Goal: Task Accomplishment & Management: Manage account settings

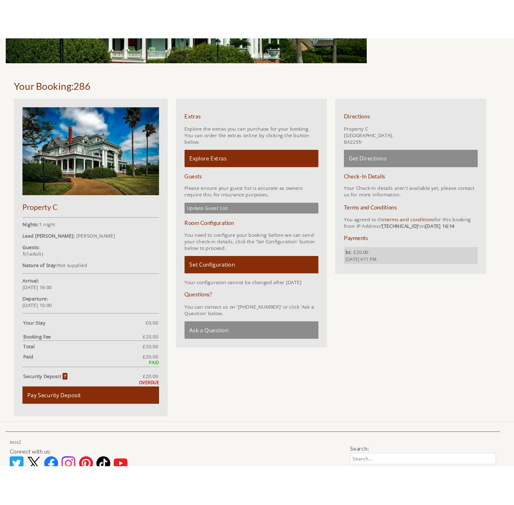
scroll to position [169, 0]
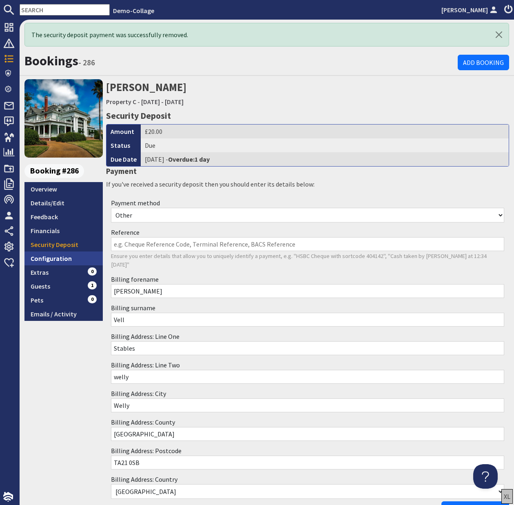
click at [50, 261] on link "Configuration" at bounding box center [63, 258] width 78 height 14
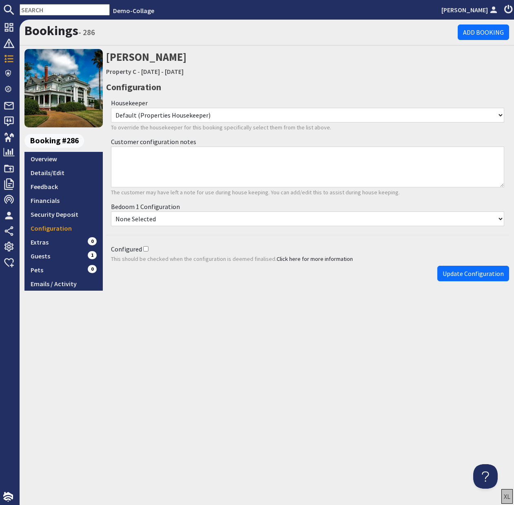
click at [432, 220] on select "None Selected Double Twin" at bounding box center [307, 218] width 393 height 15
select select "1243"
click at [111, 211] on select "None Selected Double Twin" at bounding box center [307, 218] width 393 height 15
click at [462, 271] on span "Update Configuration" at bounding box center [473, 273] width 61 height 8
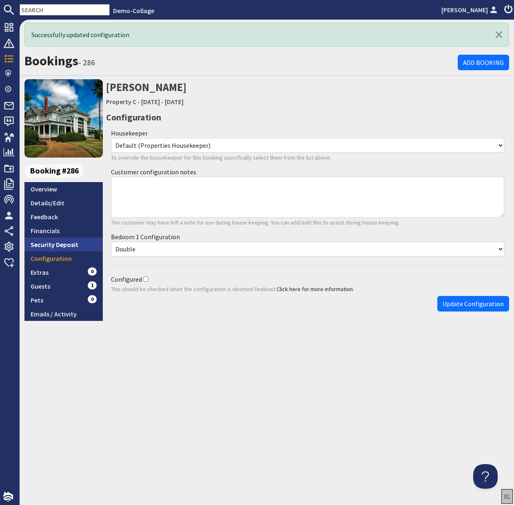
click at [56, 246] on link "Security Deposit" at bounding box center [63, 244] width 78 height 14
click at [55, 245] on link "Security Deposit" at bounding box center [63, 244] width 78 height 14
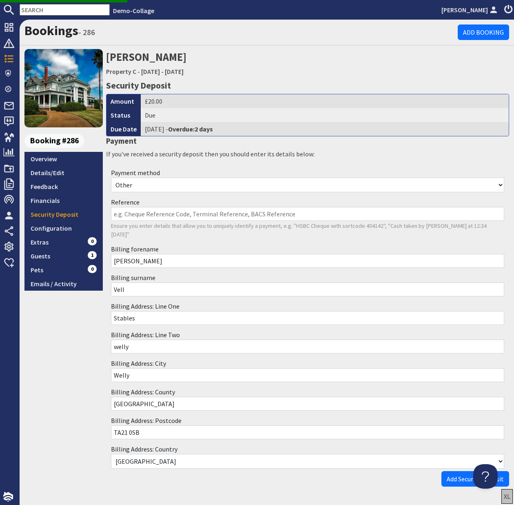
click at [216, 213] on input "Reference" at bounding box center [307, 214] width 393 height 14
click at [174, 182] on select "Other Cash Bank Transfer Offline Card Cheque Online External" at bounding box center [307, 184] width 393 height 15
select select "offline_bank_transfer_payment"
click at [111, 177] on select "Other Cash Bank Transfer Offline Card Cheque Online External" at bounding box center [307, 184] width 393 height 15
click at [165, 214] on input "Reference" at bounding box center [307, 214] width 393 height 14
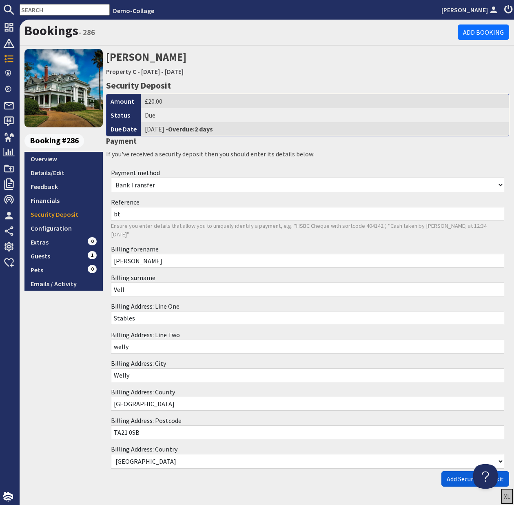
type input "bt"
click at [457, 474] on span "Add Security Deposit" at bounding box center [475, 478] width 57 height 8
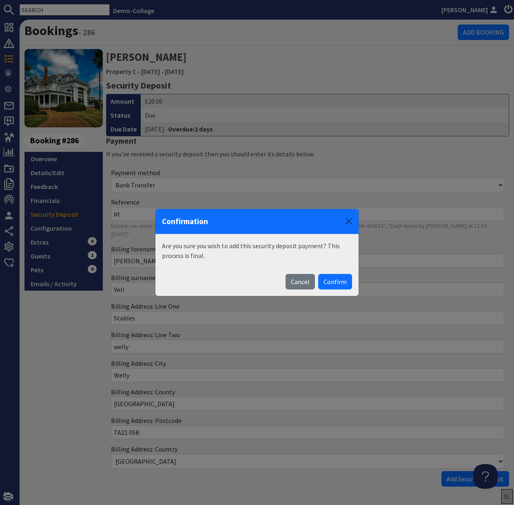
click at [334, 280] on button "Confirm" at bounding box center [335, 282] width 34 height 16
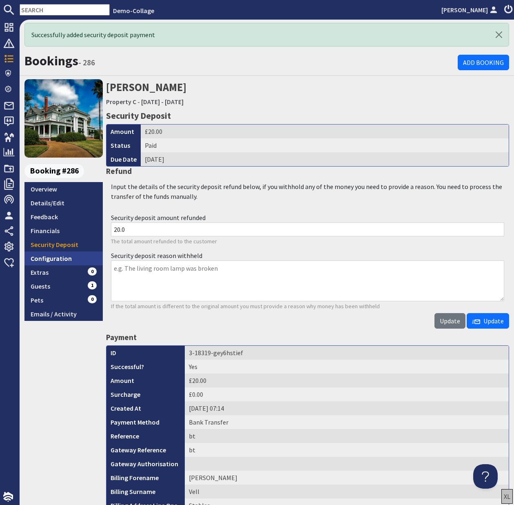
click at [57, 259] on link "Configuration" at bounding box center [63, 258] width 78 height 14
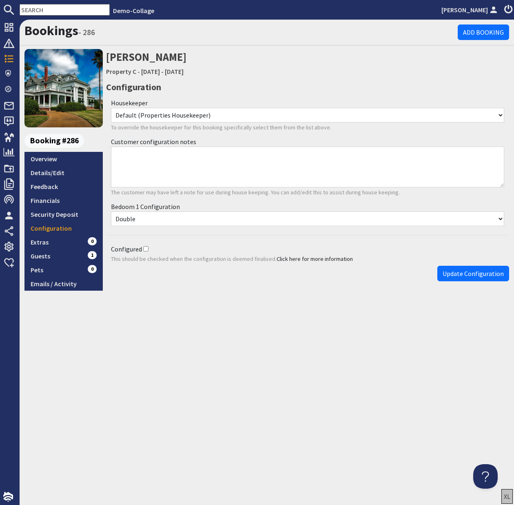
drag, startPoint x: 144, startPoint y: 250, endPoint x: 166, endPoint y: 258, distance: 23.1
click at [144, 250] on input "Configured" at bounding box center [145, 248] width 5 height 5
checkbox input "true"
click at [455, 274] on span "Update Configuration" at bounding box center [473, 273] width 61 height 8
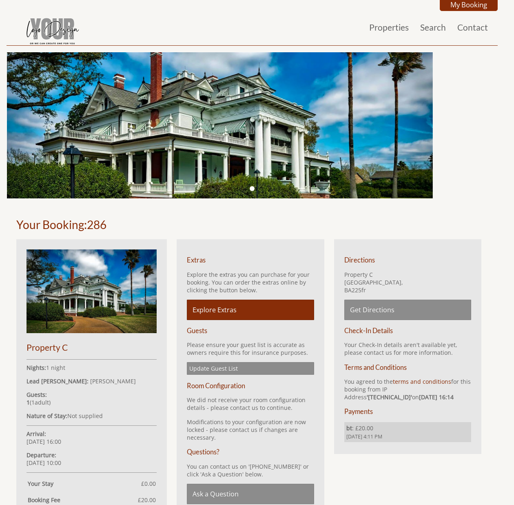
scroll to position [169, 0]
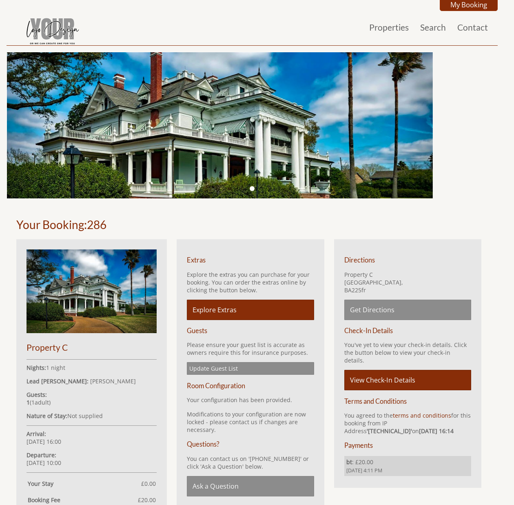
scroll to position [169, 0]
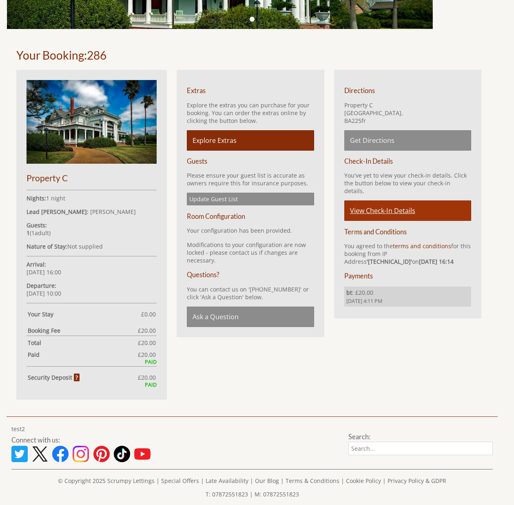
click at [393, 206] on link "View Check-In Details" at bounding box center [407, 210] width 127 height 20
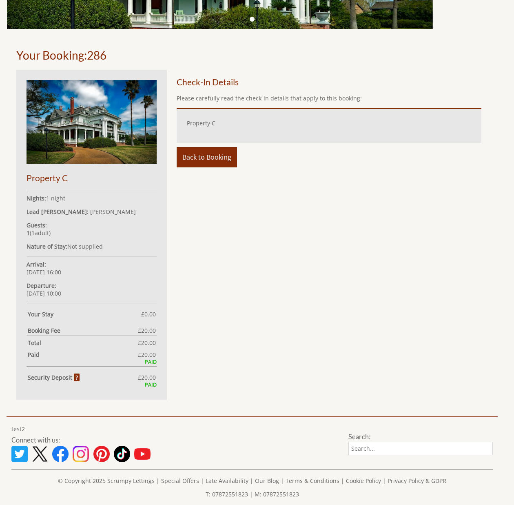
scroll to position [210, 0]
